Goal: Task Accomplishment & Management: Manage account settings

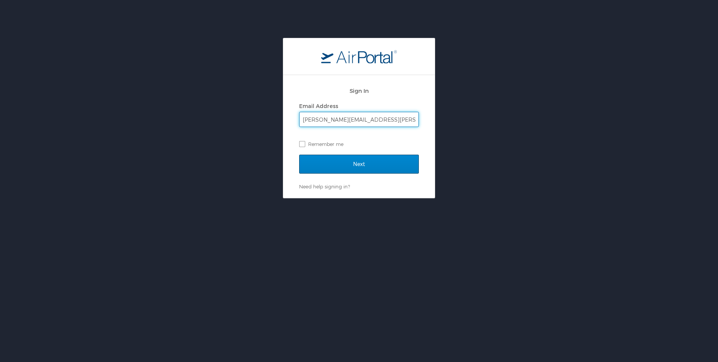
type input "Christopher.Reeves@i3-corps.com"
click at [353, 167] on input "Next" at bounding box center [359, 164] width 120 height 19
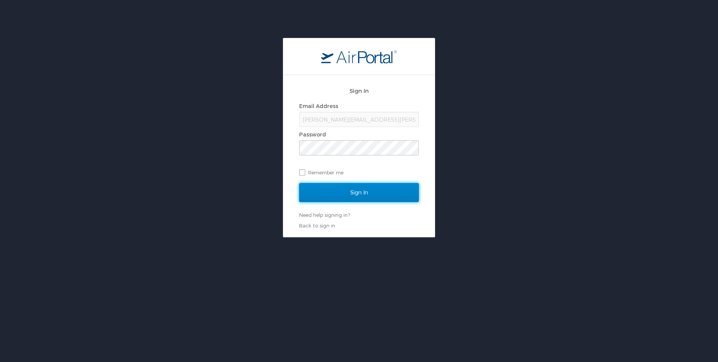
click at [358, 193] on input "Sign In" at bounding box center [359, 192] width 120 height 19
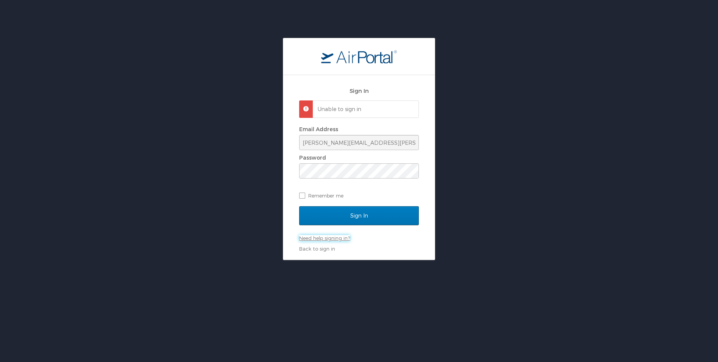
click at [314, 239] on link "Need help signing in?" at bounding box center [324, 238] width 51 height 6
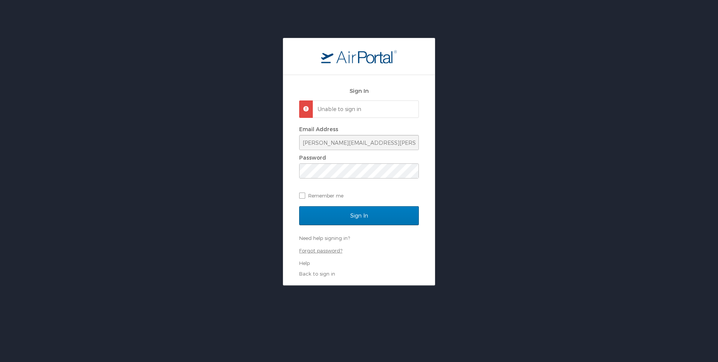
click at [312, 252] on link "Forgot password?" at bounding box center [320, 250] width 43 height 6
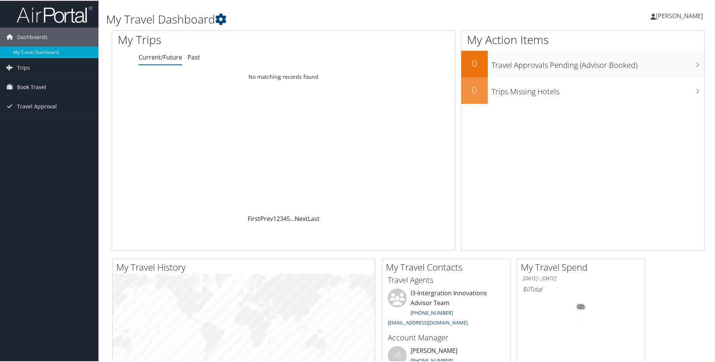
click at [668, 14] on span "[PERSON_NAME]" at bounding box center [679, 15] width 47 height 8
click at [643, 65] on link "View Travel Profile" at bounding box center [659, 67] width 84 height 13
click at [661, 13] on span "[PERSON_NAME]" at bounding box center [679, 15] width 47 height 8
click at [404, 38] on div at bounding box center [283, 40] width 343 height 20
click at [222, 20] on icon at bounding box center [220, 18] width 11 height 11
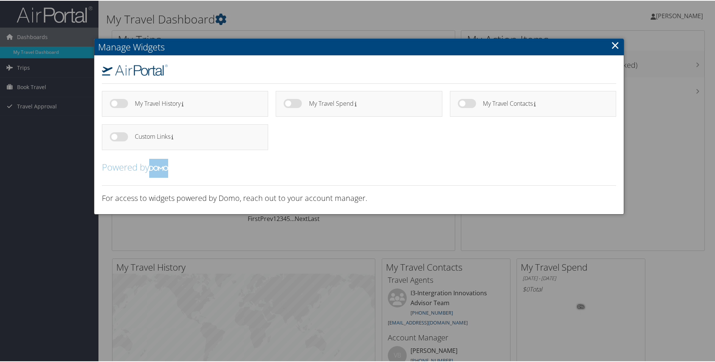
click at [616, 45] on link "×" at bounding box center [615, 44] width 9 height 15
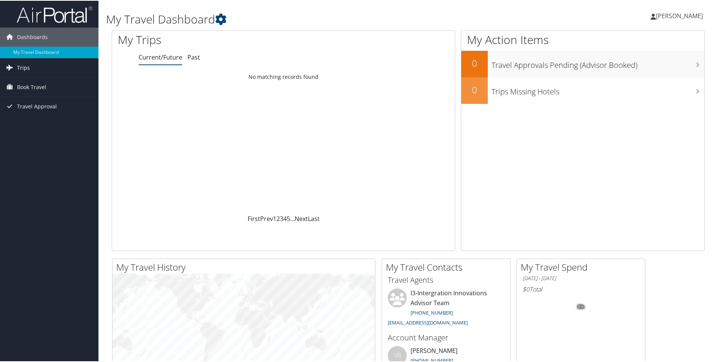
click at [22, 68] on span "Trips" at bounding box center [23, 67] width 13 height 19
click at [22, 82] on link "Current/Future Trips" at bounding box center [49, 82] width 98 height 11
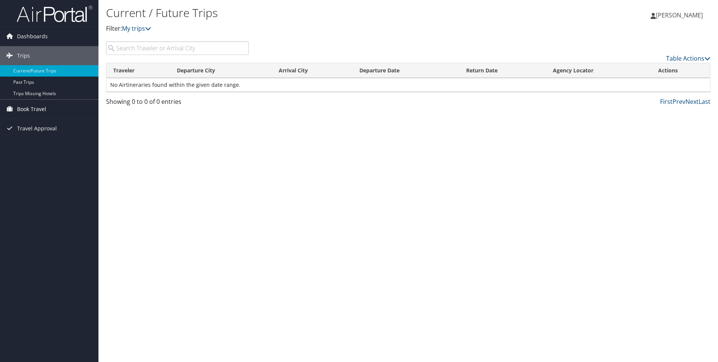
click at [31, 107] on span "Book Travel" at bounding box center [31, 109] width 29 height 19
click at [28, 145] on link "Book/Manage Online Trips" at bounding box center [49, 146] width 98 height 11
